Goal: Ask a question

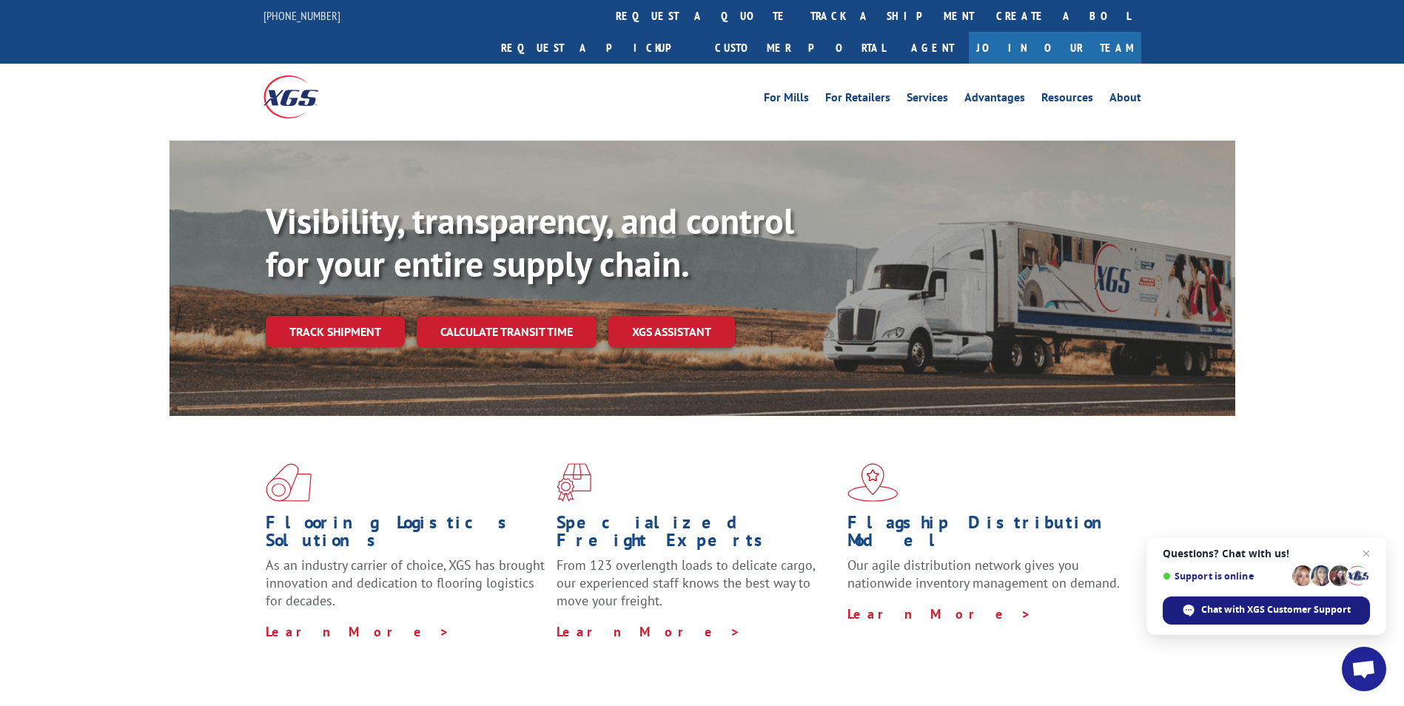
click at [1268, 605] on span "Chat with XGS Customer Support" at bounding box center [1277, 609] width 150 height 13
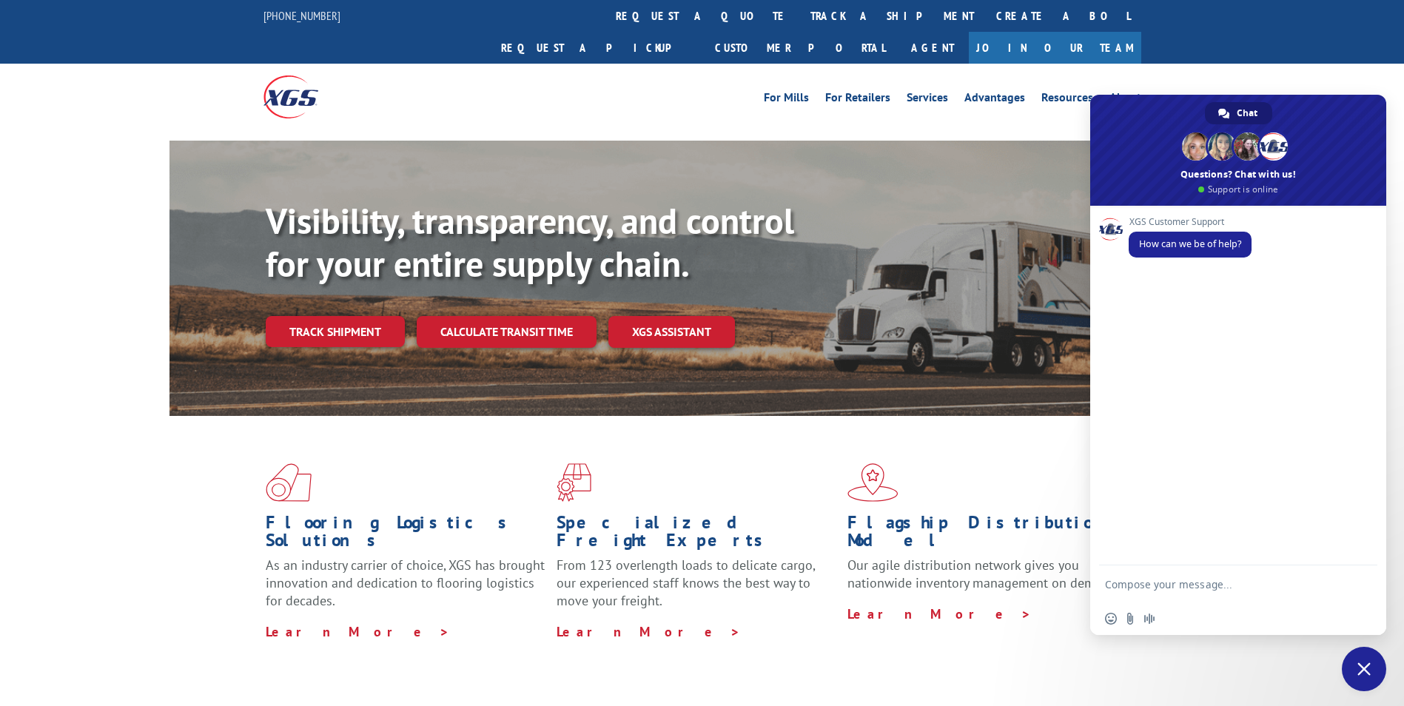
click at [1199, 582] on textarea "Compose your message..." at bounding box center [1223, 584] width 237 height 37
type textarea "Hi"
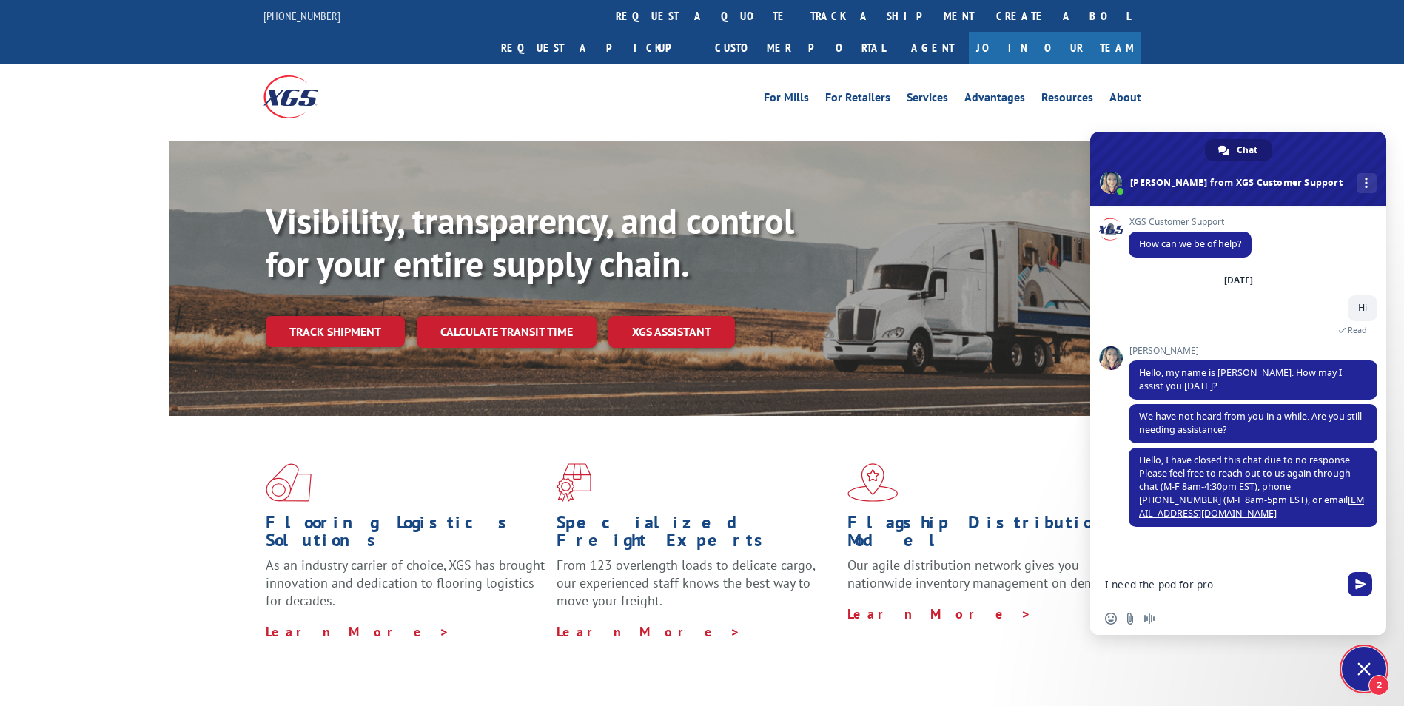
click at [1198, 553] on div "XGS Customer Support How can we be of help? [DATE] Hi 22 minutes ago Read [PERS…" at bounding box center [1238, 386] width 296 height 360
click at [1165, 577] on textarea "I need the pod for pro" at bounding box center [1223, 584] width 237 height 37
drag, startPoint x: 1256, startPoint y: 591, endPoint x: 991, endPoint y: 579, distance: 264.6
type textarea "Hello, Can you please provide the status of these shipment?"
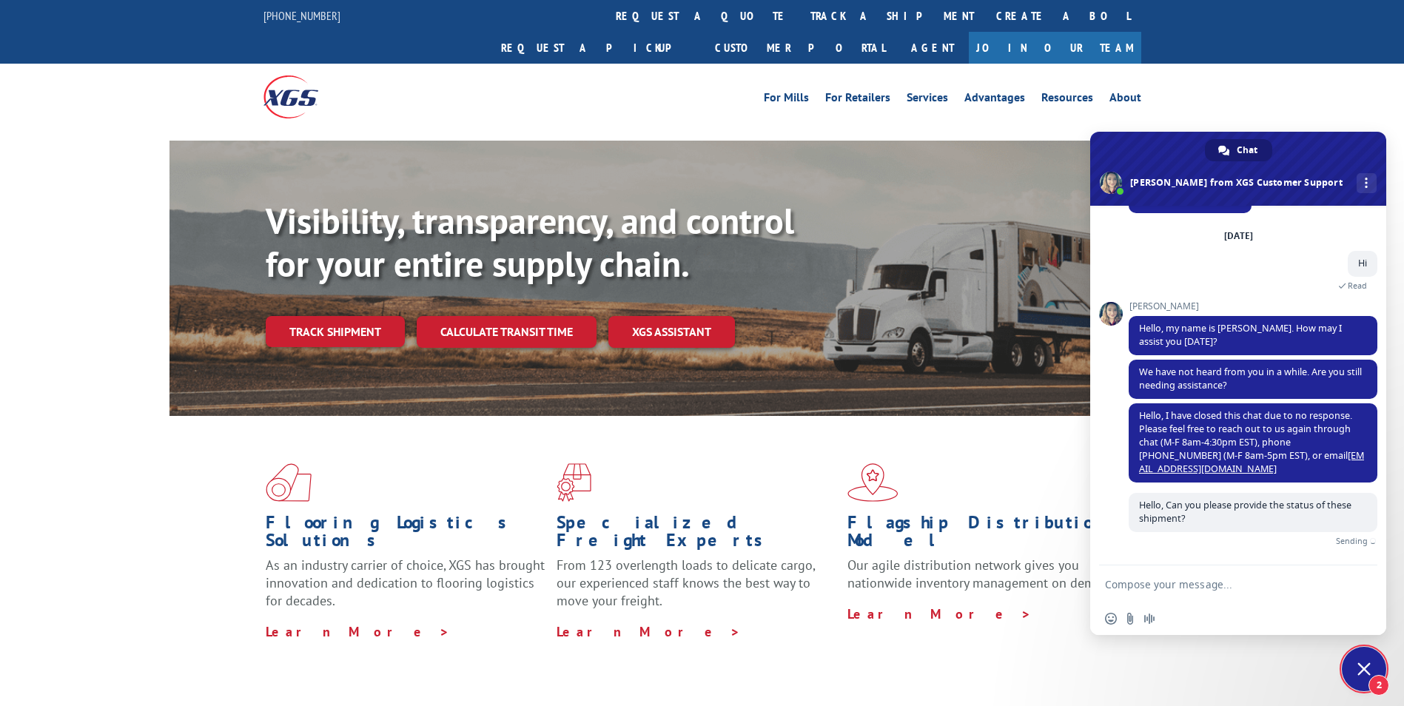
scroll to position [27, 0]
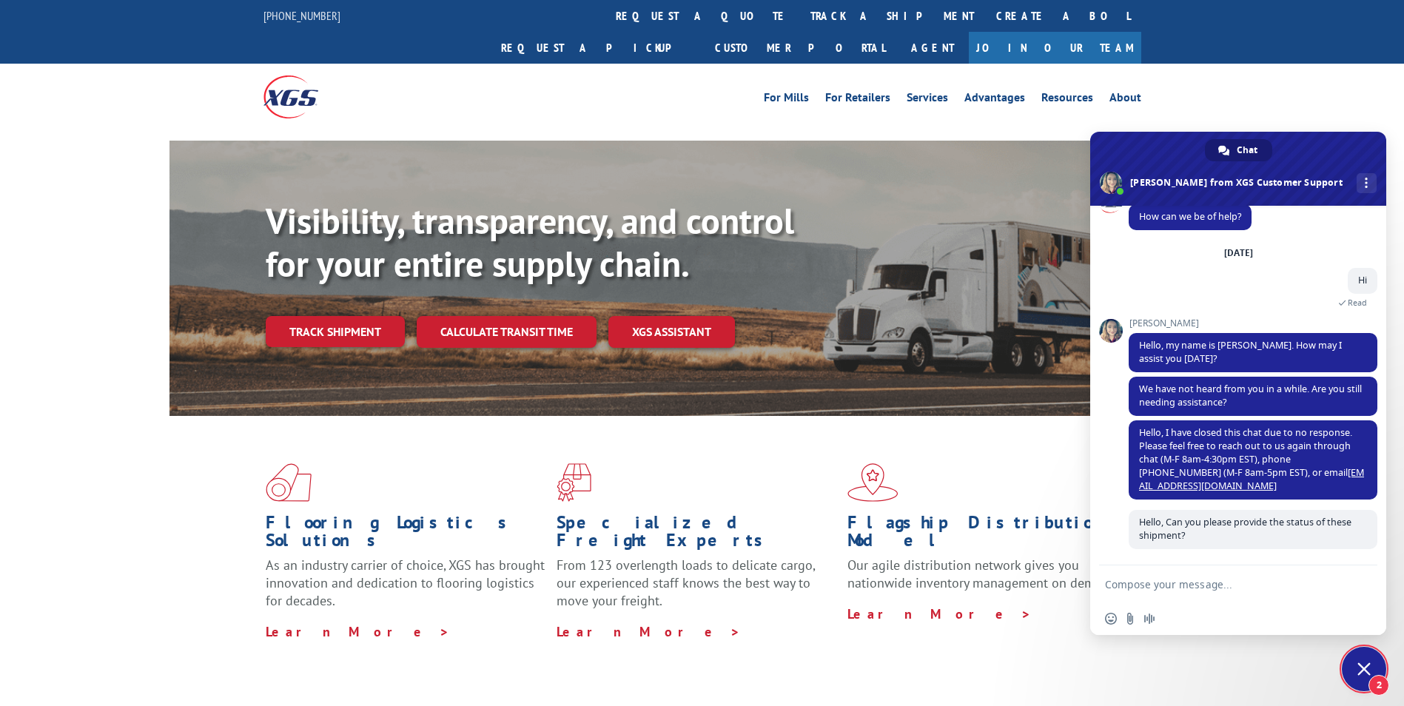
click at [1155, 588] on textarea "Compose your message..." at bounding box center [1223, 584] width 237 height 37
paste textarea "16137453 16137443 16137435 16137438 16137430 16137420 16137418 16137413 1613740…"
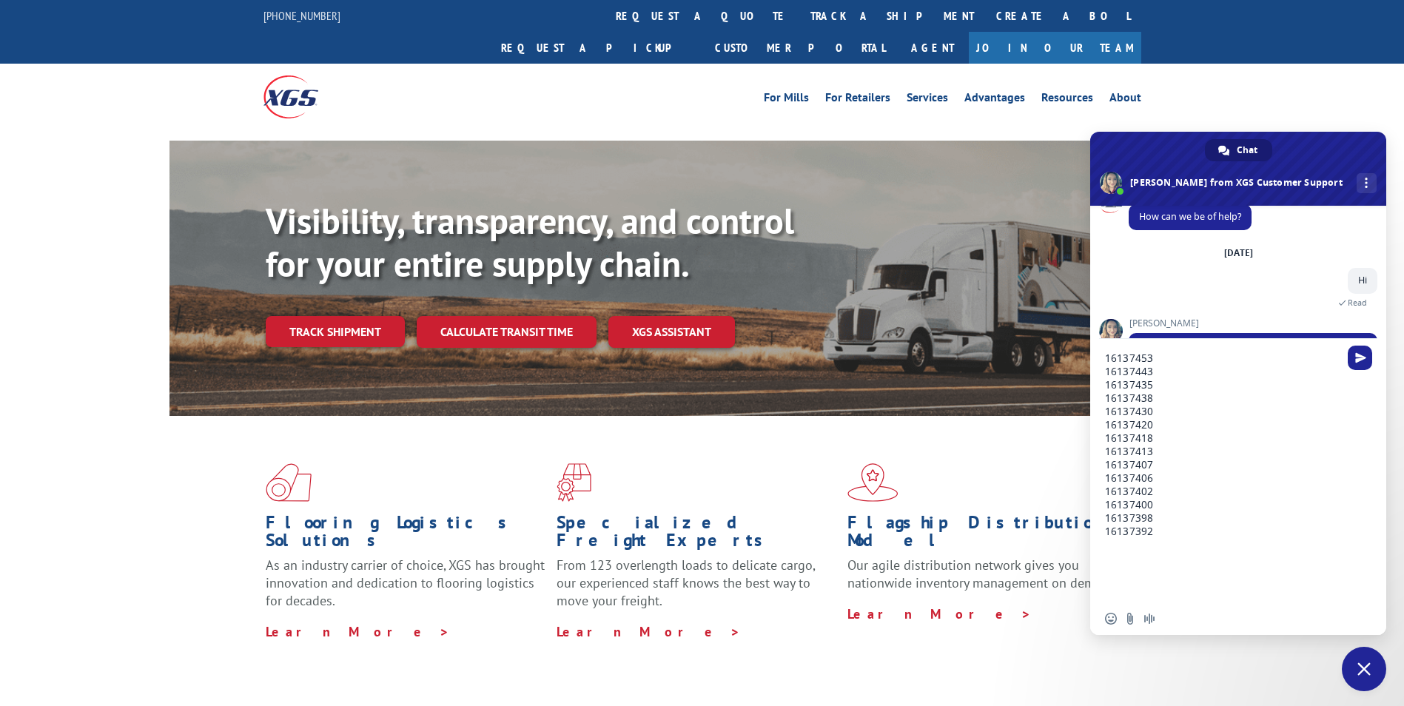
scroll to position [44, 0]
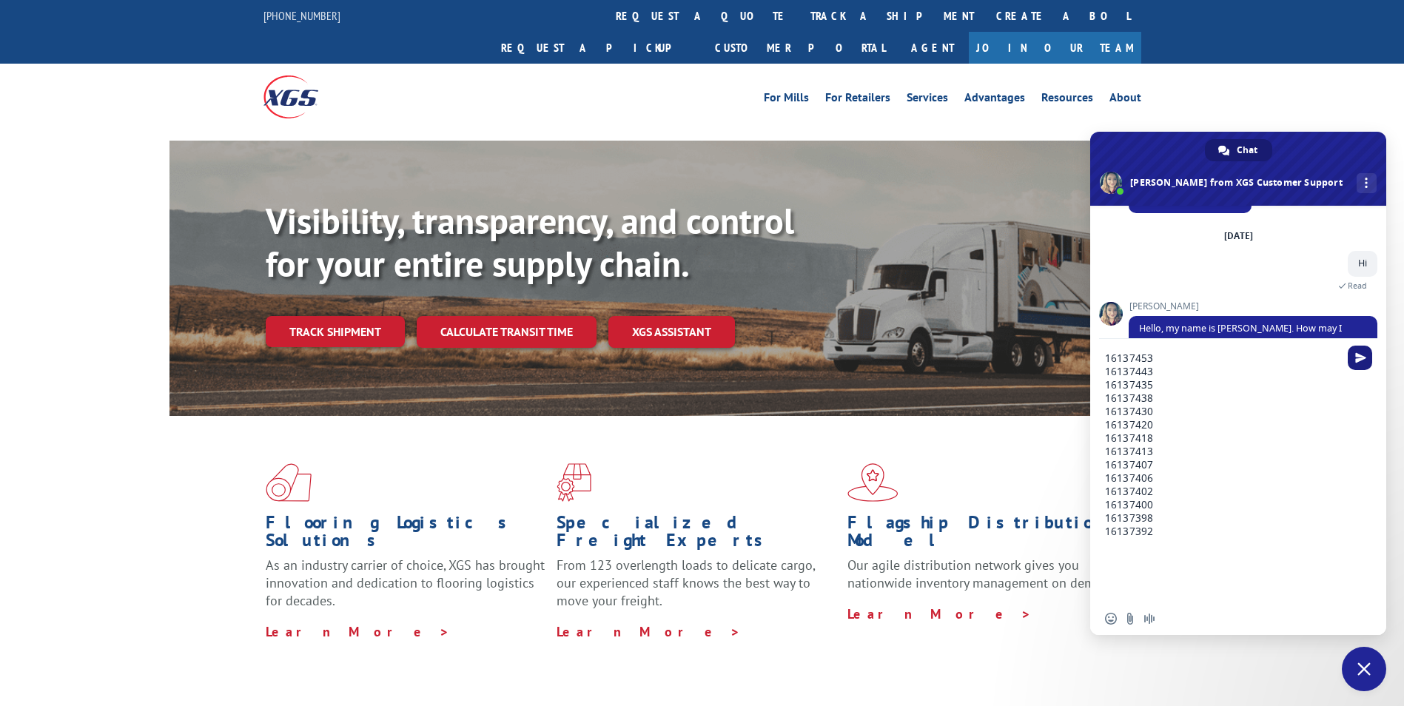
type textarea "16137453 16137443 16137435 16137438 16137430 16137420 16137418 16137413 1613740…"
click at [1357, 358] on span "Send" at bounding box center [1360, 357] width 11 height 11
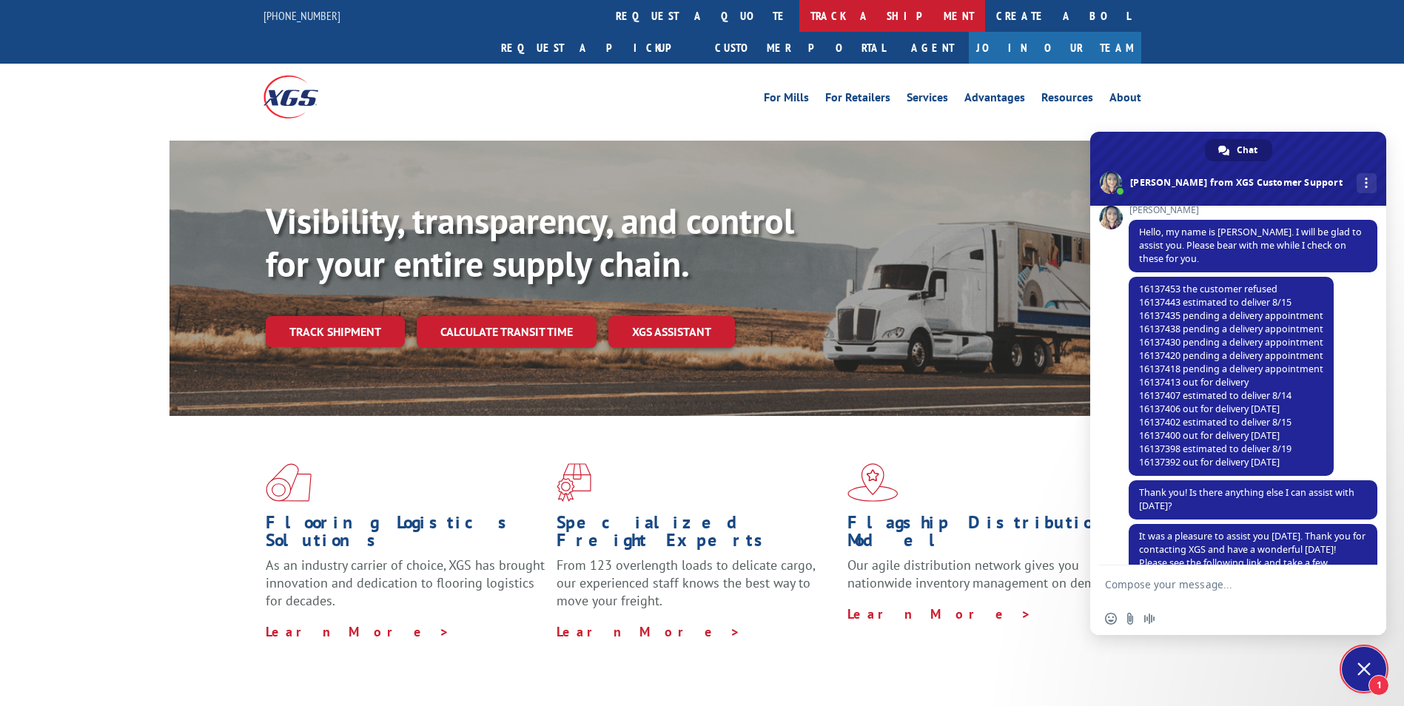
scroll to position [653, 0]
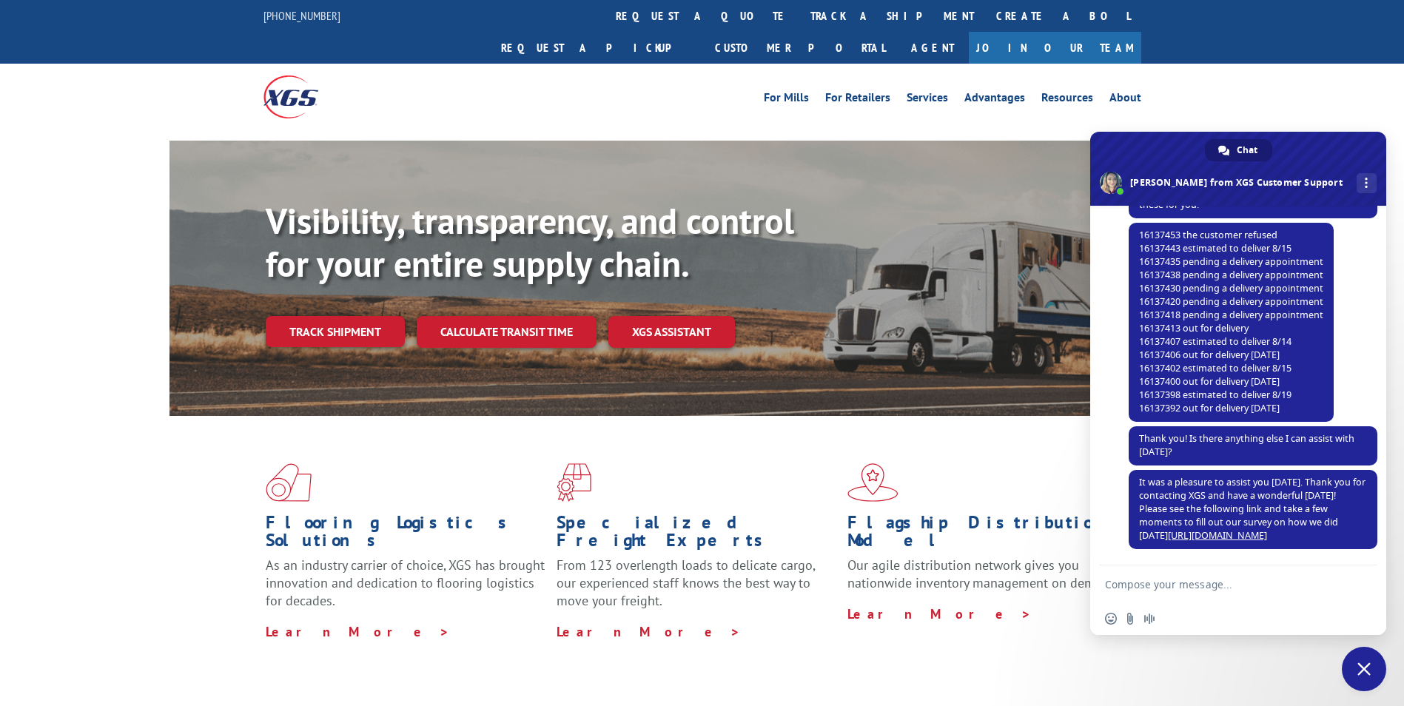
click at [1212, 596] on textarea "Compose your message..." at bounding box center [1223, 584] width 237 height 37
type textarea "h"
type textarea "Hello again"
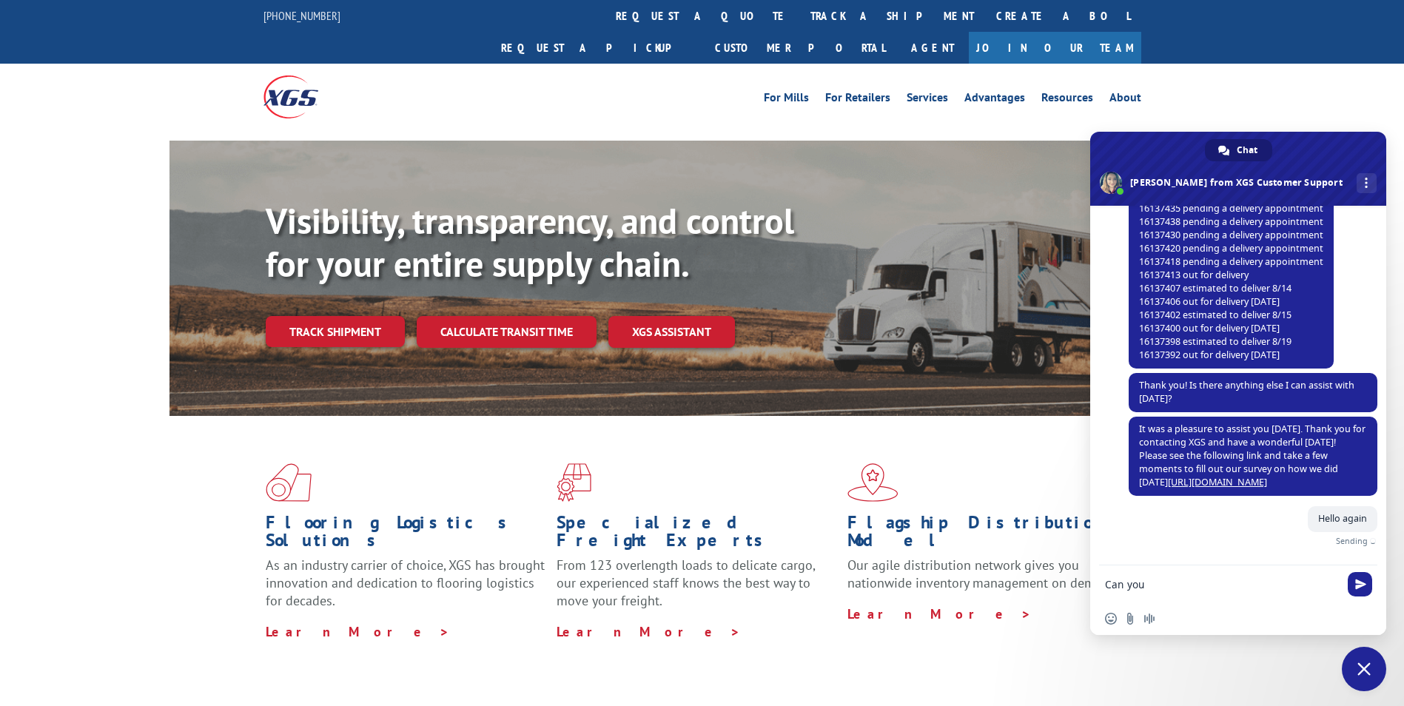
scroll to position [689, 0]
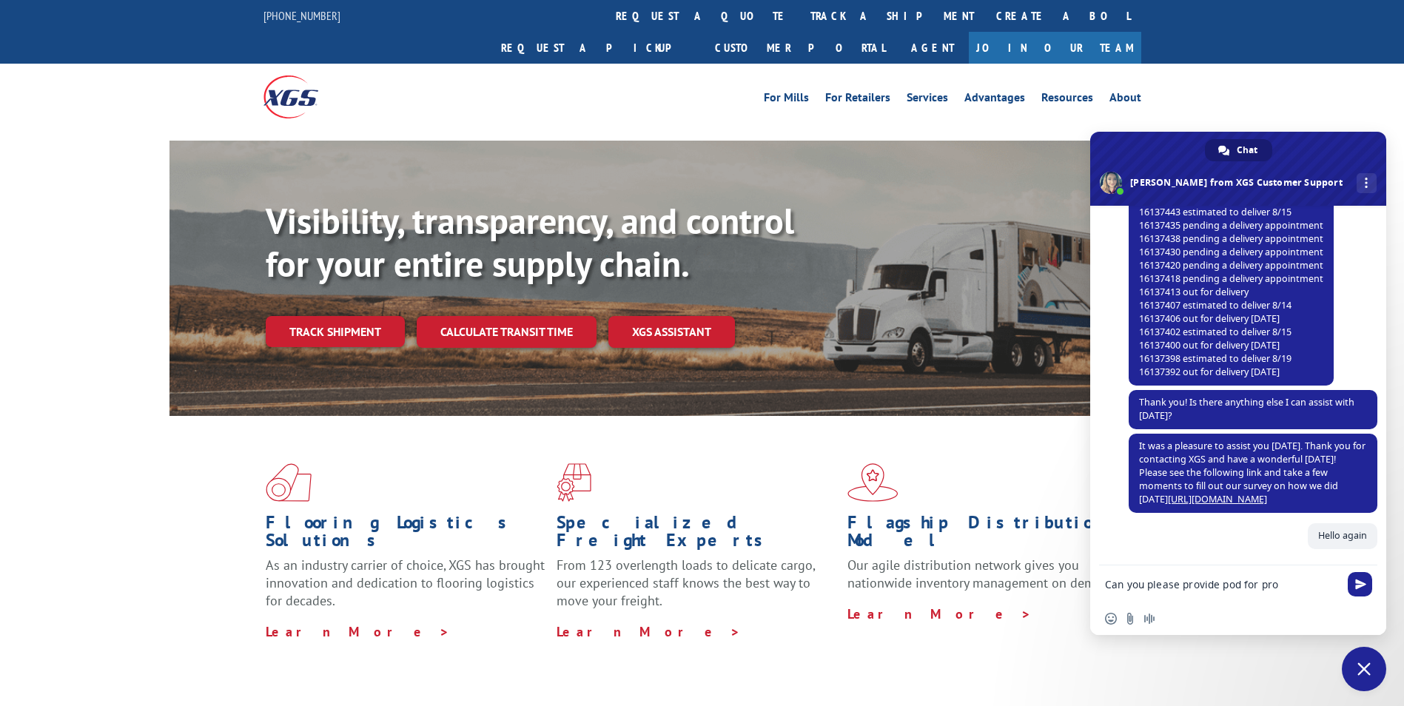
paste textarea "16137879"
type textarea "Can you please provide pod for pro 16137879"
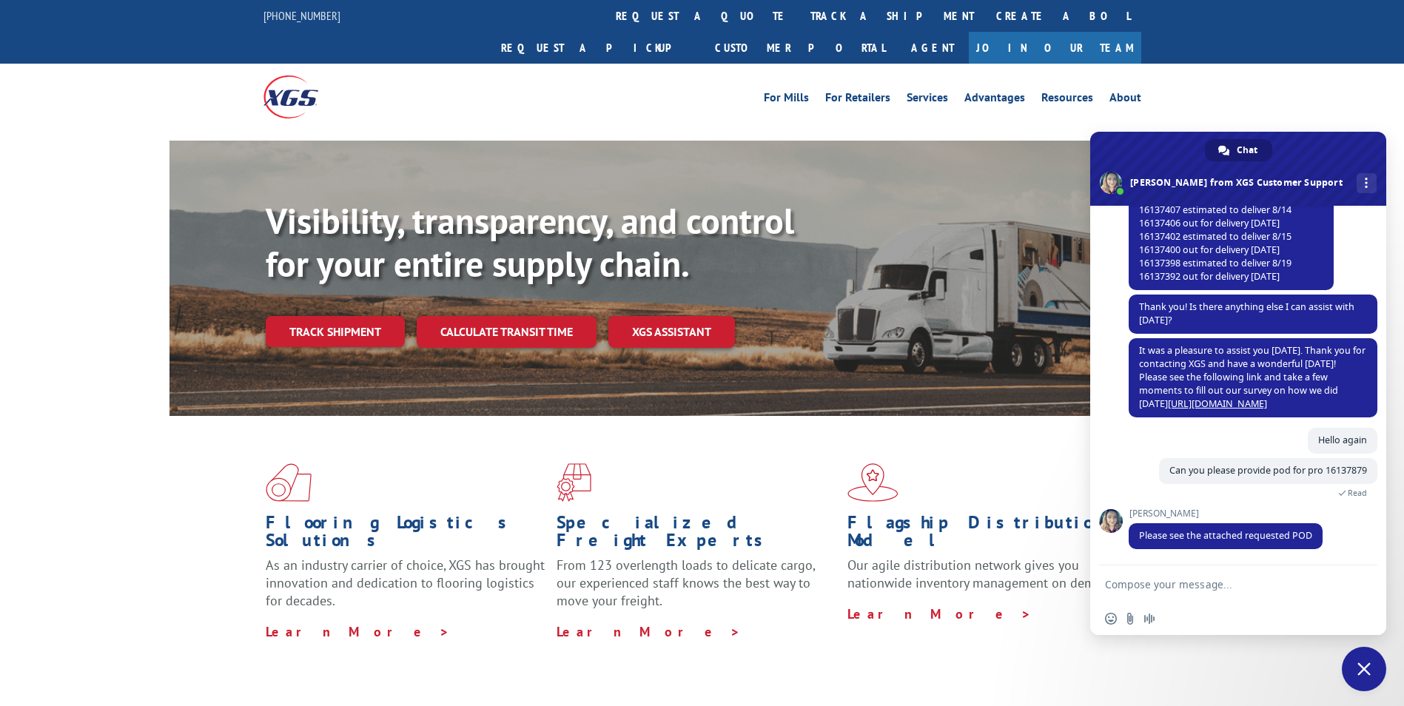
scroll to position [864, 0]
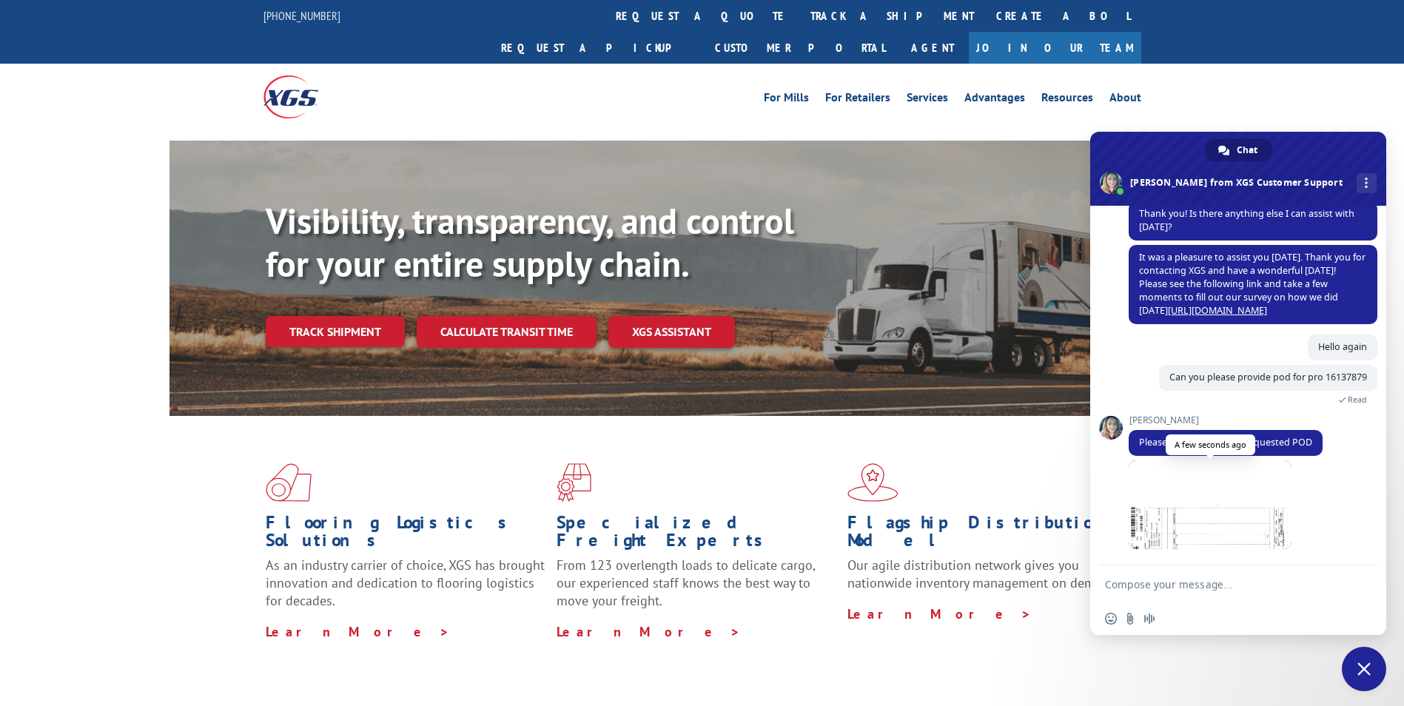
click at [1212, 532] on span at bounding box center [1210, 504] width 163 height 89
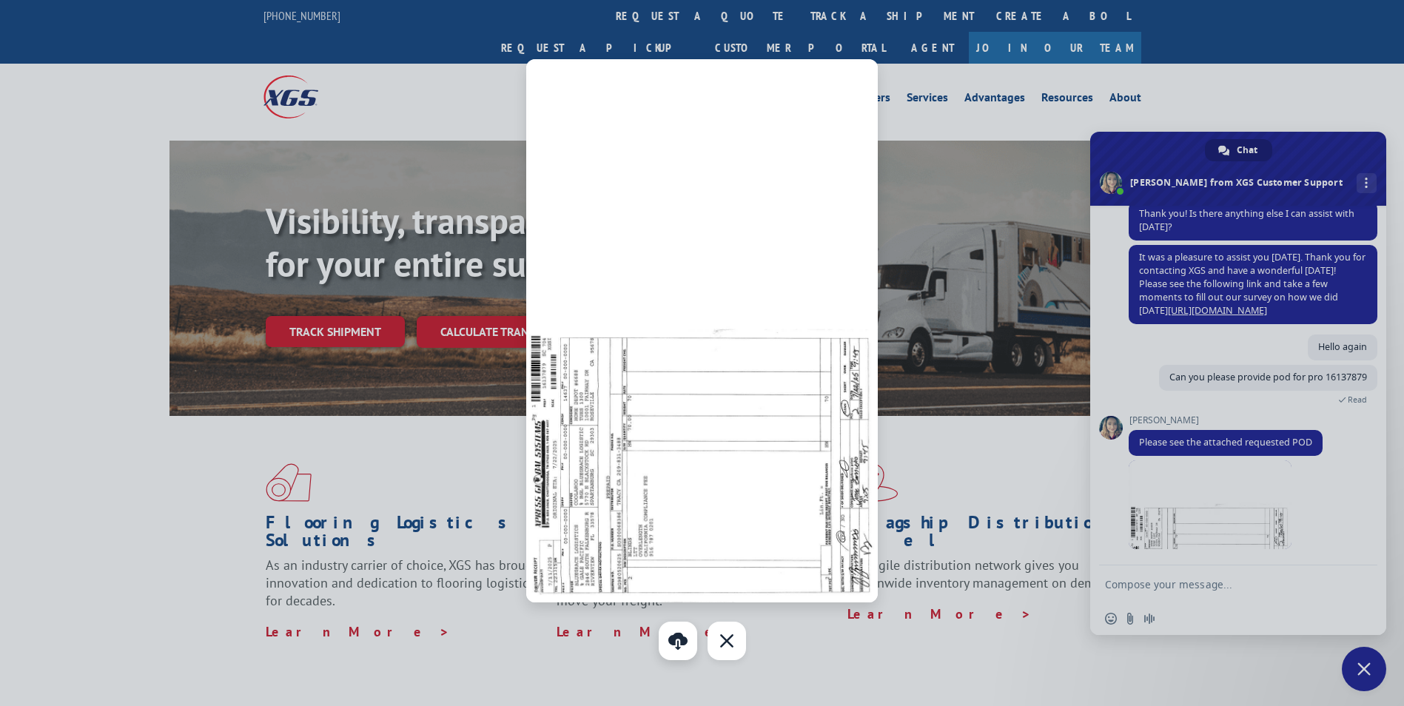
click at [678, 625] on link at bounding box center [678, 641] width 38 height 38
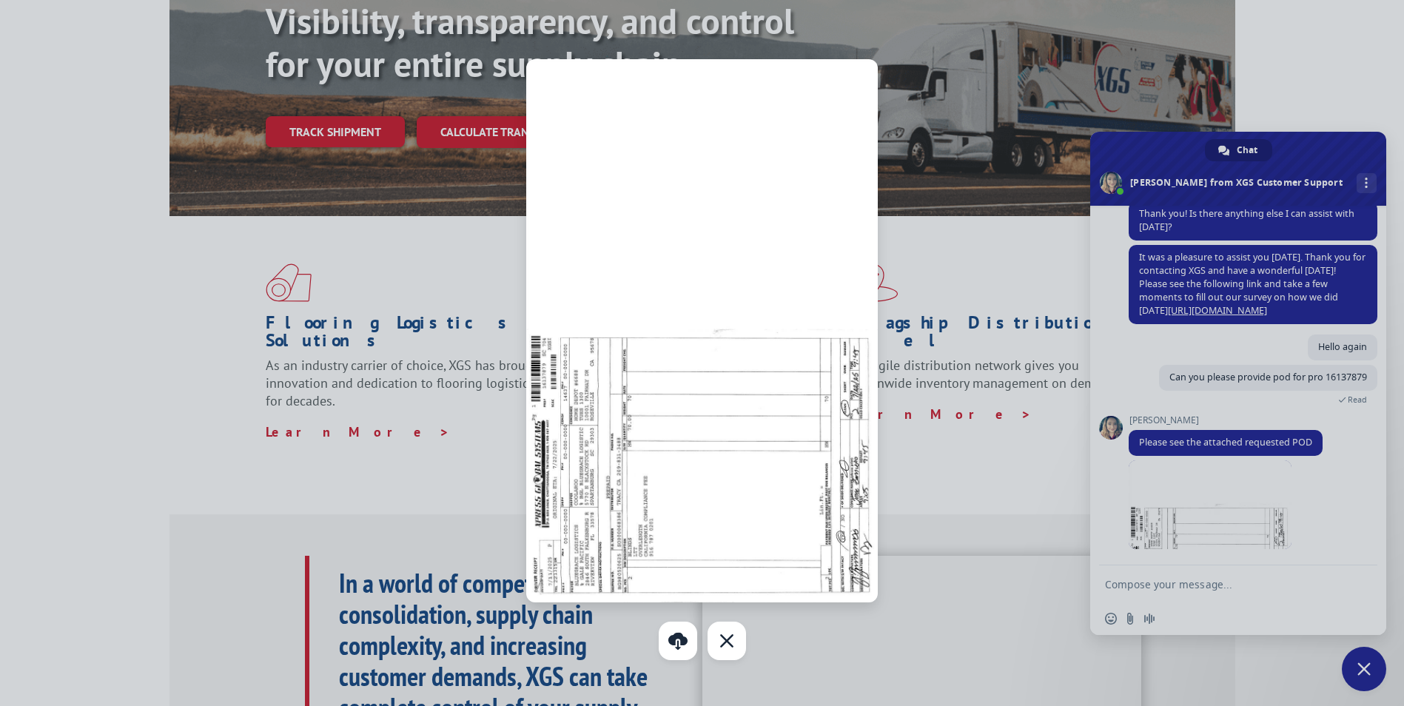
scroll to position [222, 0]
